Goal: Information Seeking & Learning: Learn about a topic

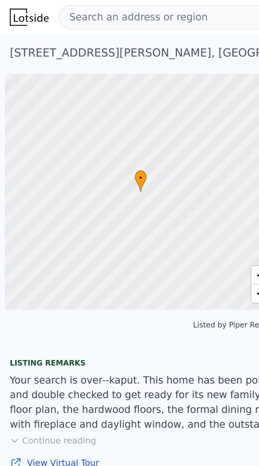
scroll to position [0, 2]
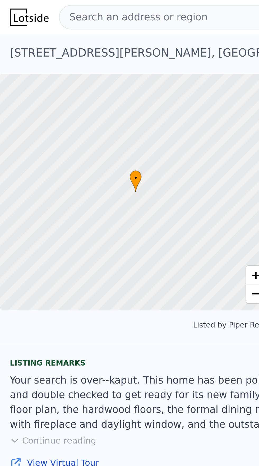
click at [64, 3] on div "Search an address or region" at bounding box center [58, 7] width 64 height 10
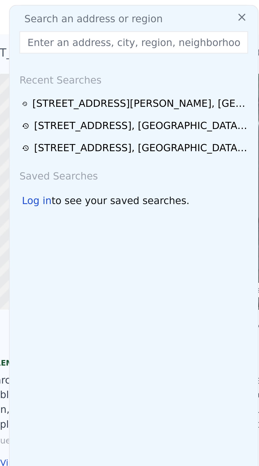
type input "[STREET_ADDRESS][PERSON_NAME]"
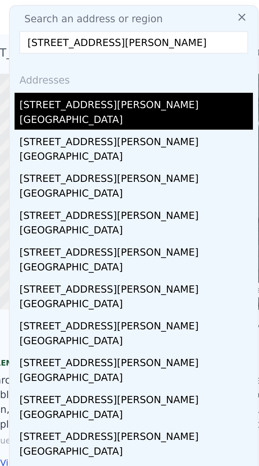
click at [53, 47] on div "[STREET_ADDRESS][PERSON_NAME]" at bounding box center [80, 44] width 100 height 8
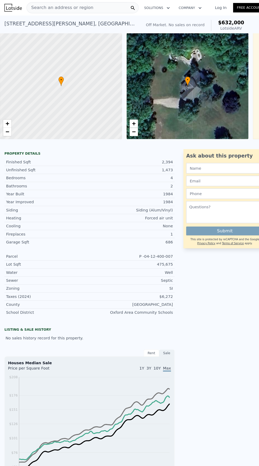
type input "3"
type input "4"
type input "3612"
type input "4790"
type input "437778.00000000006"
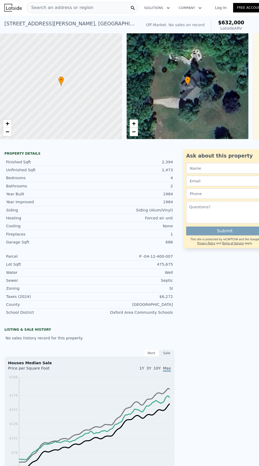
type input "803682"
type input "$ 976,000"
type input "7"
type input "$ 209,100"
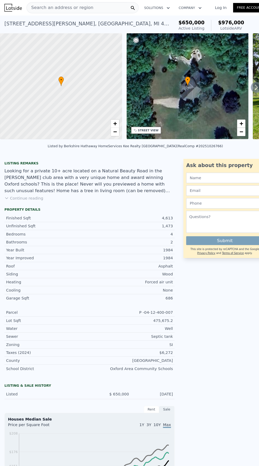
click at [58, 7] on span "Search an address or region" at bounding box center [58, 7] width 64 height 6
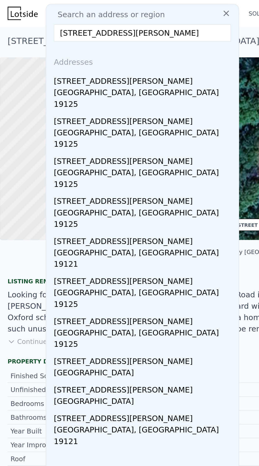
type input "[STREET_ADDRESS][PERSON_NAME]"
